Goal: Task Accomplishment & Management: Manage account settings

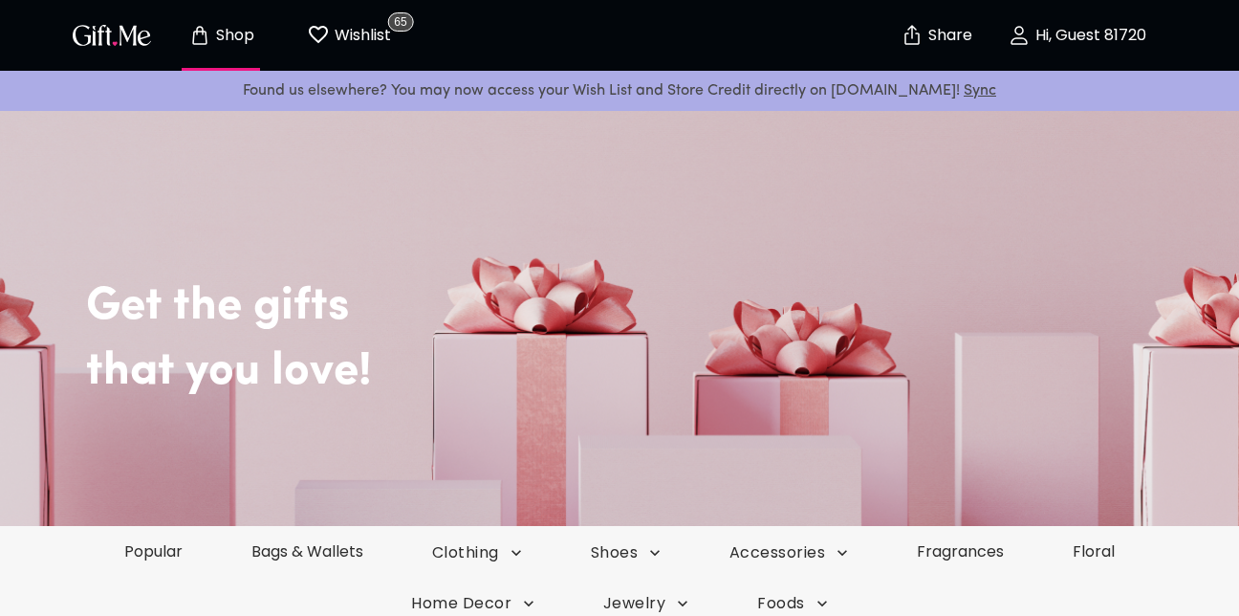
click at [356, 34] on p "Wishlist" at bounding box center [360, 35] width 61 height 25
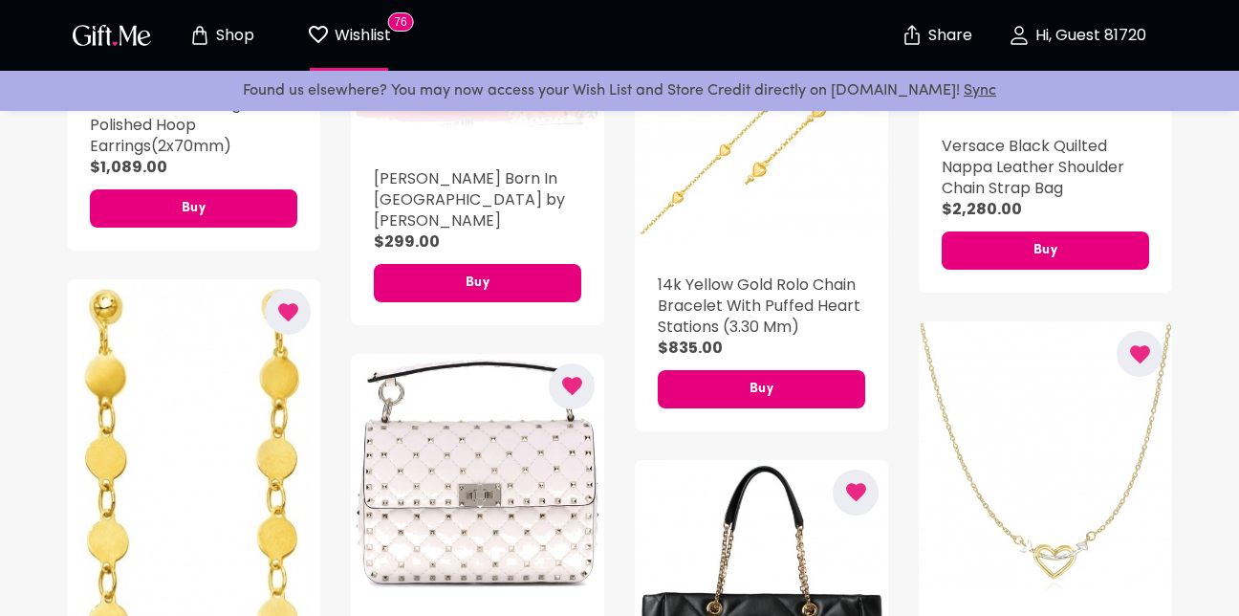
scroll to position [5658, 0]
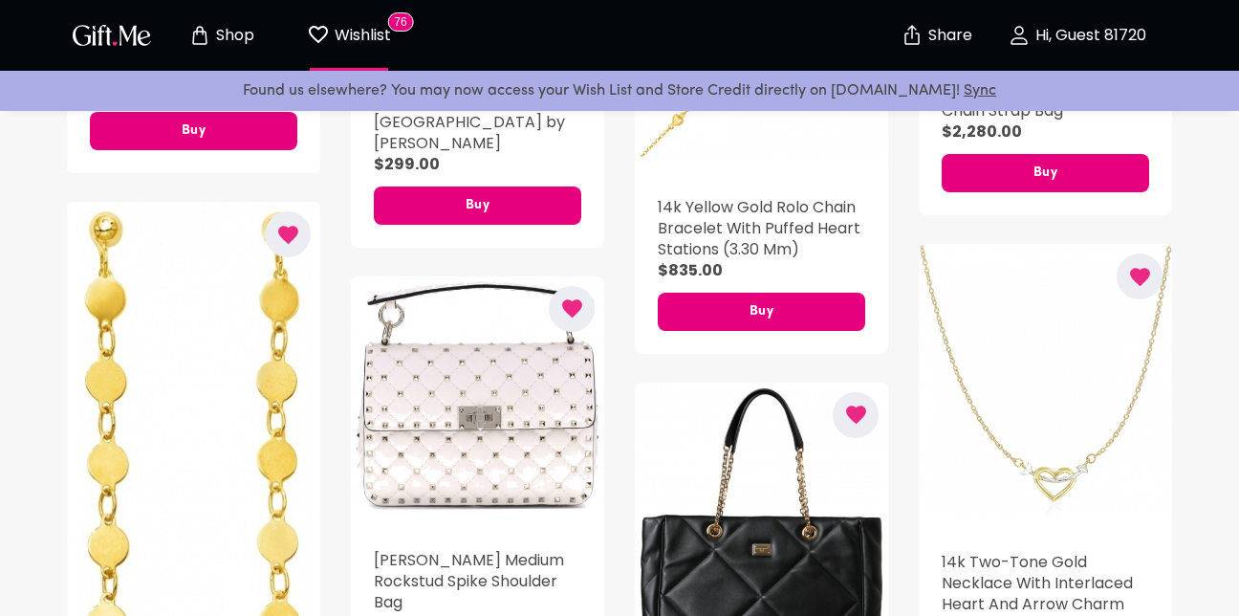
click at [124, 41] on img "button" at bounding box center [112, 35] width 86 height 28
